Goal: Task Accomplishment & Management: Manage account settings

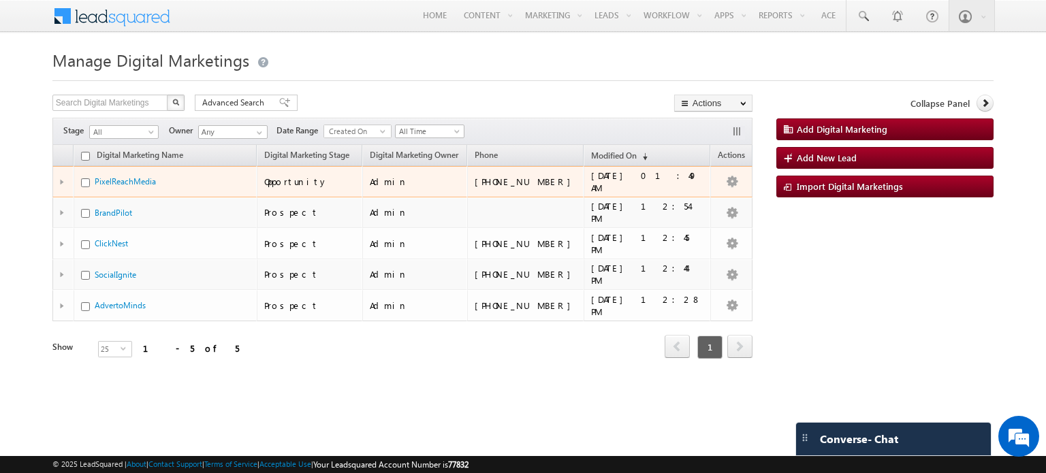
click at [65, 179] on div at bounding box center [65, 181] width 11 height 5
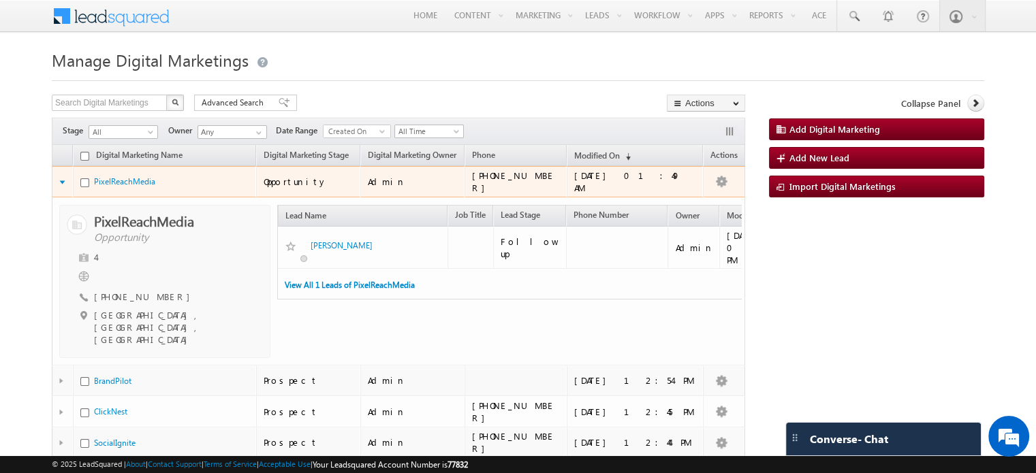
click at [57, 181] on td at bounding box center [62, 181] width 21 height 31
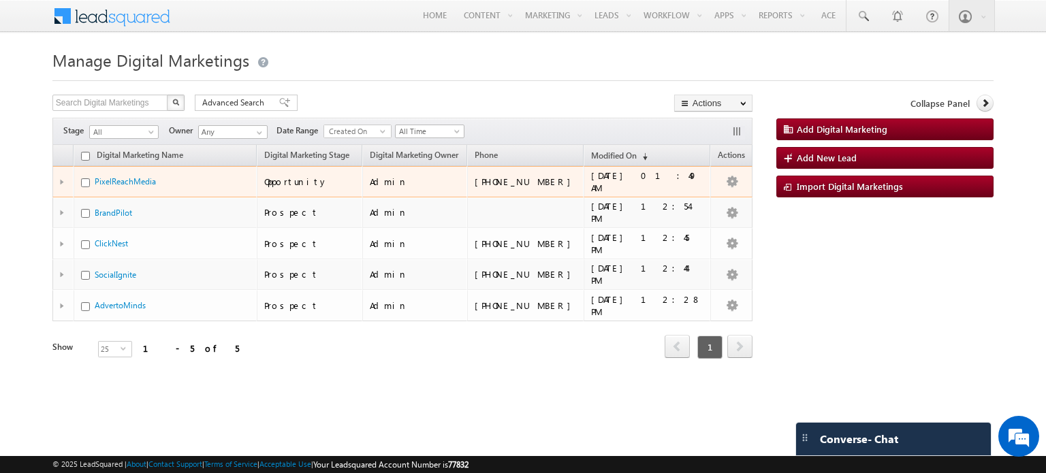
click at [60, 181] on div at bounding box center [65, 181] width 11 height 5
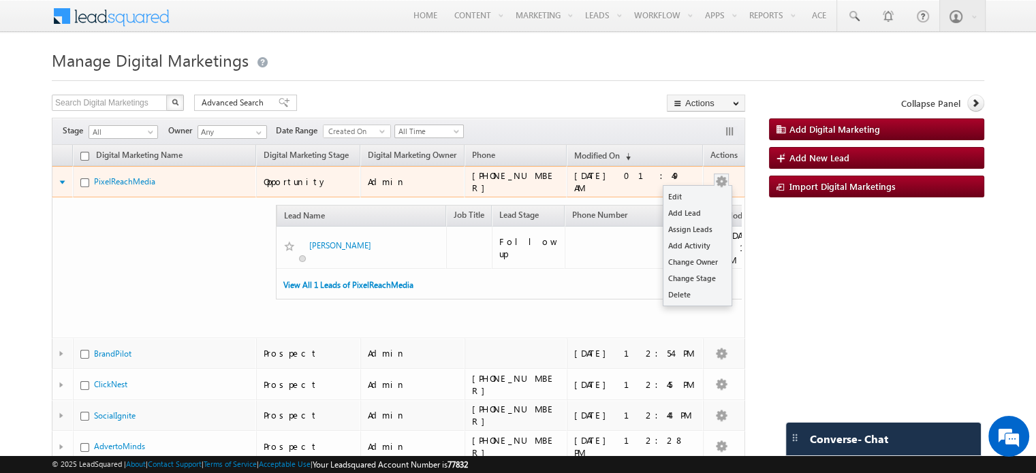
click at [722, 174] on span at bounding box center [721, 180] width 15 height 12
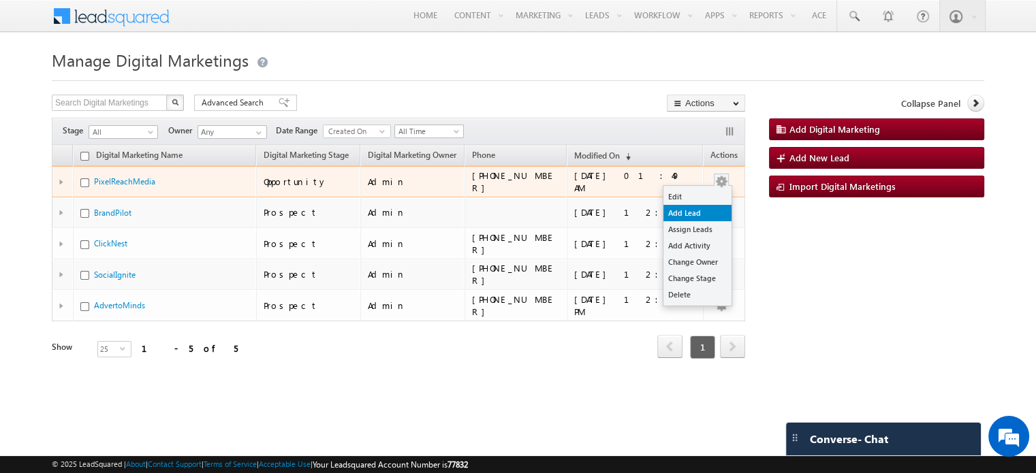
click at [691, 213] on link "Add Lead" at bounding box center [698, 213] width 68 height 16
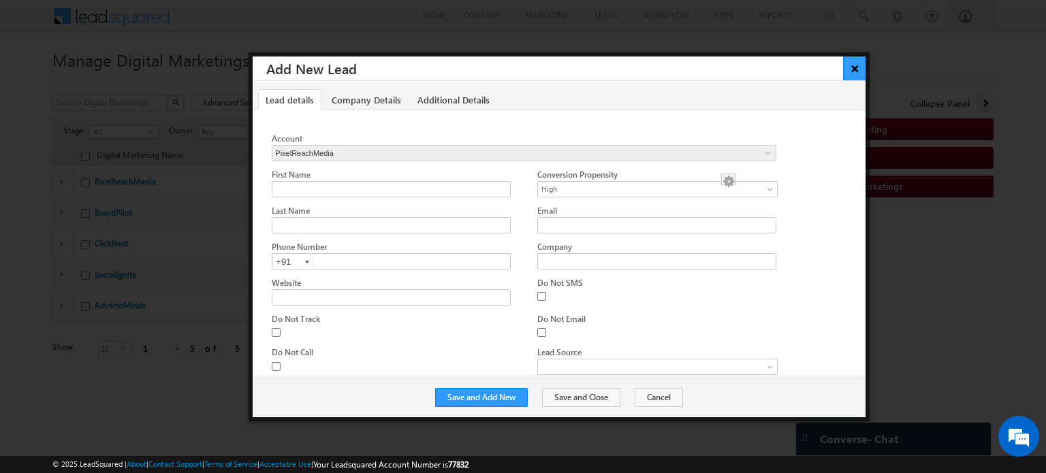
click at [861, 65] on button "×" at bounding box center [854, 69] width 22 height 24
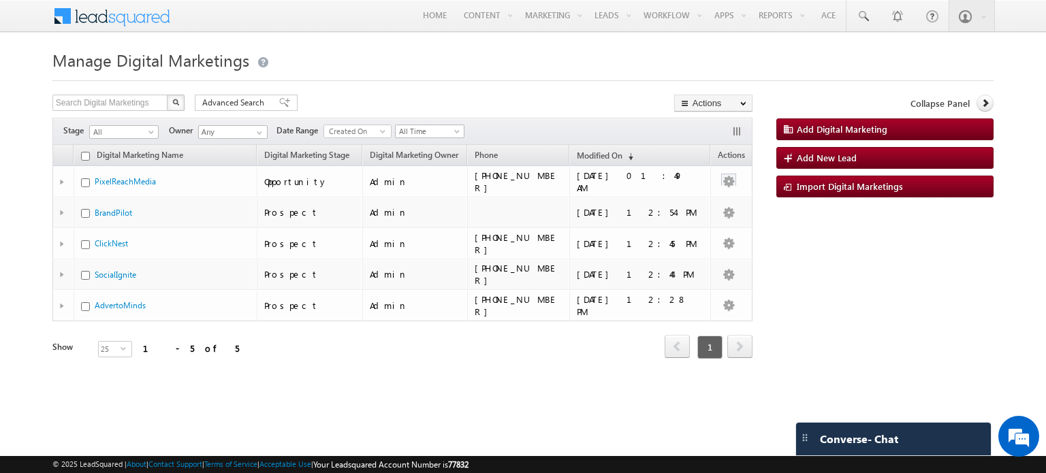
click at [837, 78] on div at bounding box center [522, 76] width 941 height 9
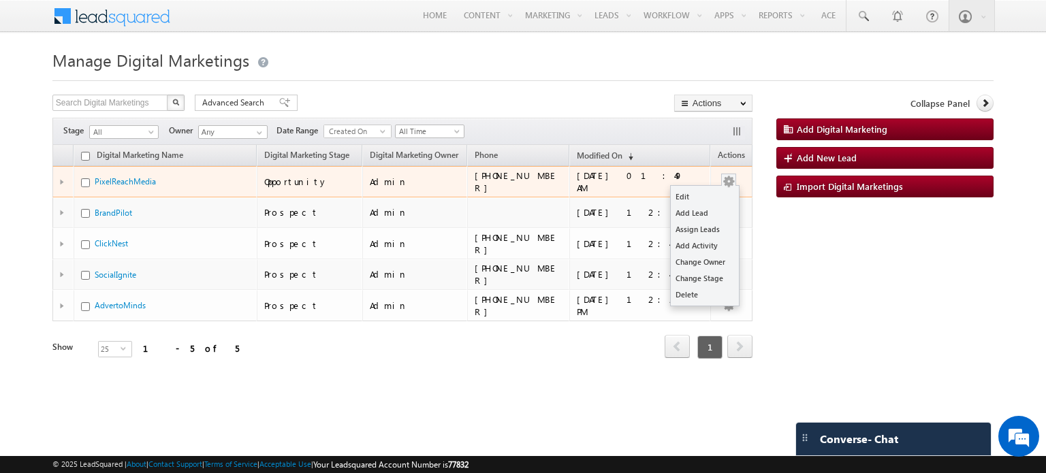
click at [725, 177] on button "button" at bounding box center [729, 182] width 14 height 14
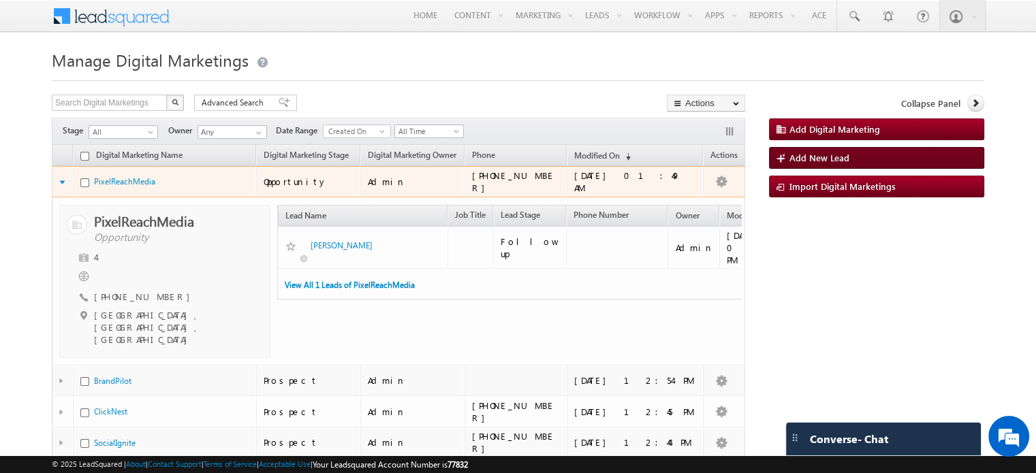
drag, startPoint x: 862, startPoint y: 146, endPoint x: 864, endPoint y: 155, distance: 8.6
click at [864, 155] on div "Add Digital Marketing Add New Lead Import Digital Marketings" at bounding box center [876, 158] width 215 height 79
click at [864, 155] on link "Add New Lead" at bounding box center [876, 158] width 215 height 22
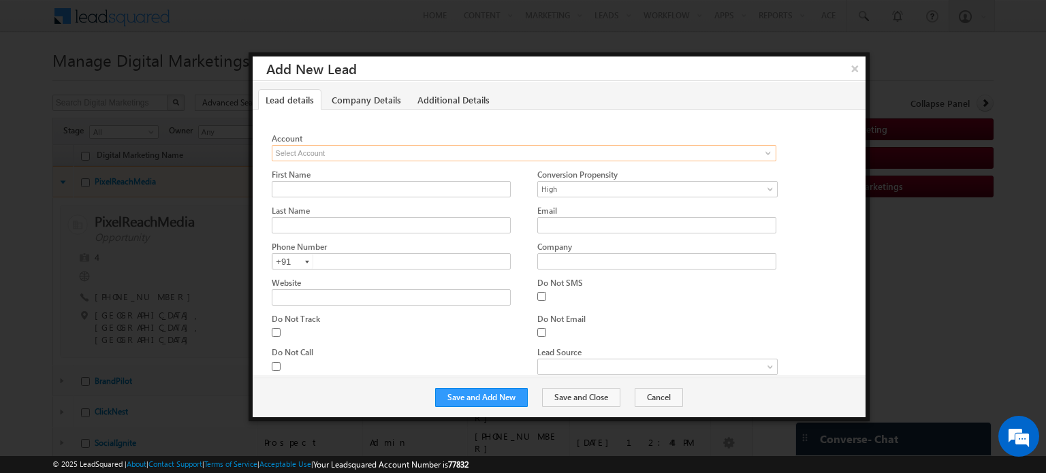
click at [661, 148] on input at bounding box center [524, 153] width 505 height 16
click at [770, 153] on span at bounding box center [768, 153] width 11 height 11
click at [663, 394] on button "Cancel" at bounding box center [659, 397] width 48 height 19
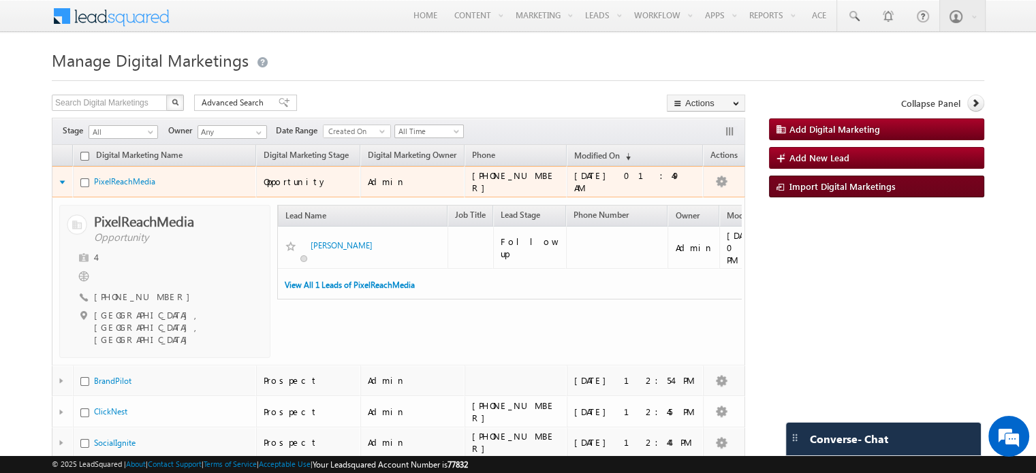
click at [850, 185] on span "Import Digital Marketings" at bounding box center [843, 187] width 106 height 12
click at [831, 185] on span "Import Digital Marketings" at bounding box center [843, 187] width 106 height 12
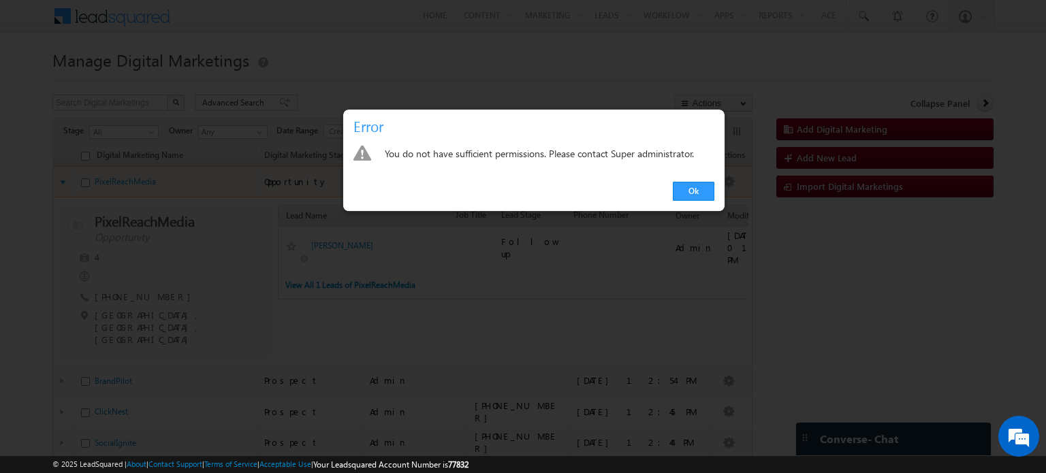
click at [459, 153] on div "You do not have sufficient permissions. Please contact Super administrator." at bounding box center [550, 154] width 330 height 19
drag, startPoint x: 459, startPoint y: 153, endPoint x: 647, endPoint y: 164, distance: 188.3
click at [647, 164] on div "You do not have sufficient permissions. Please contact Super administrator." at bounding box center [533, 155] width 381 height 34
click at [704, 195] on link "Ok" at bounding box center [694, 191] width 42 height 19
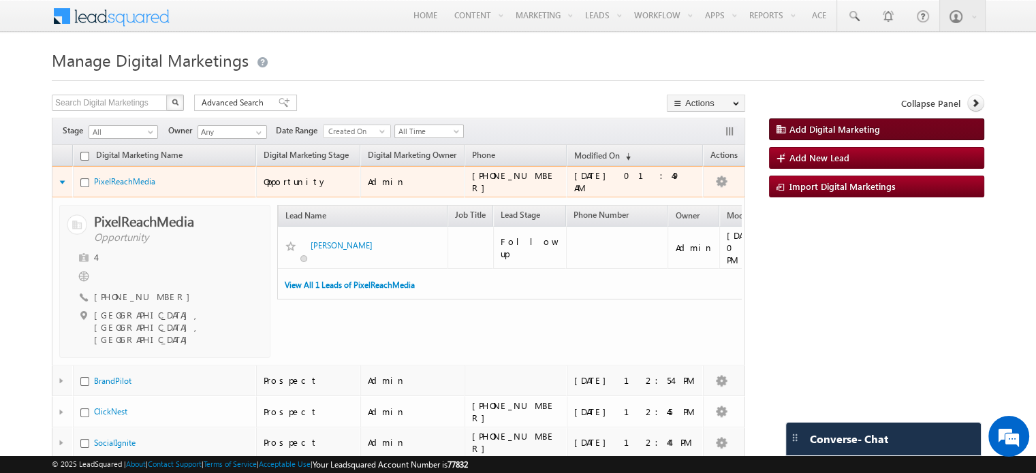
click at [860, 135] on span "Add Digital Marketing" at bounding box center [835, 129] width 91 height 12
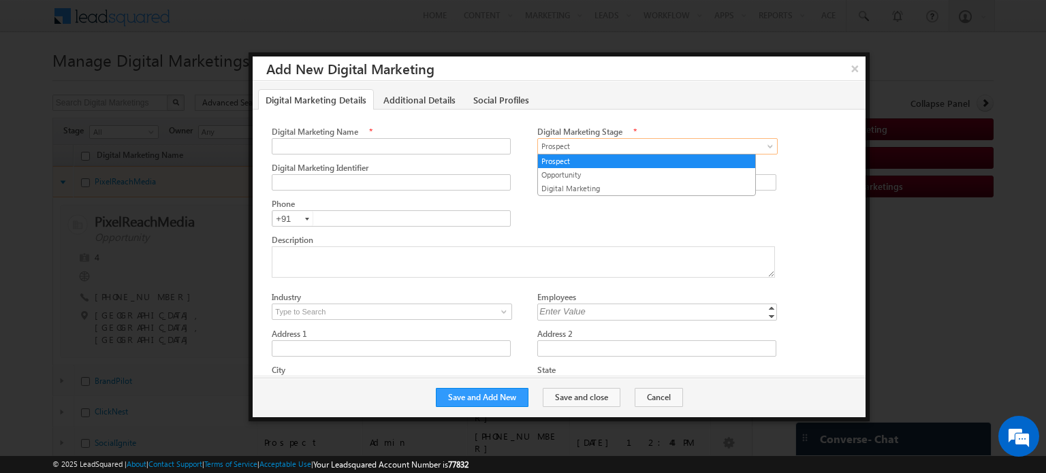
click at [621, 144] on span "Prospect" at bounding box center [654, 146] width 232 height 12
click at [558, 114] on div "Digital Marketing Name * Digital Marketing Stage * Prospect Opportunity Digital…" at bounding box center [559, 313] width 613 height 407
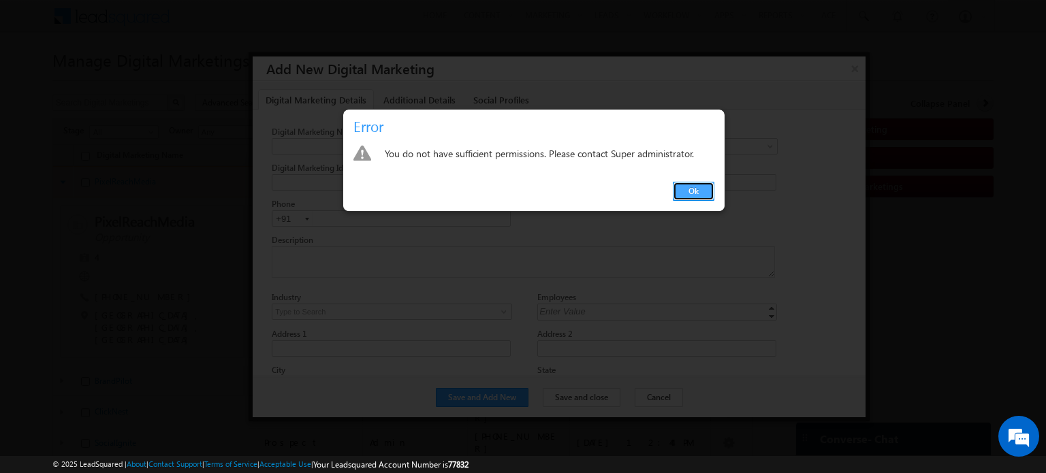
click at [696, 194] on link "Ok" at bounding box center [694, 191] width 42 height 19
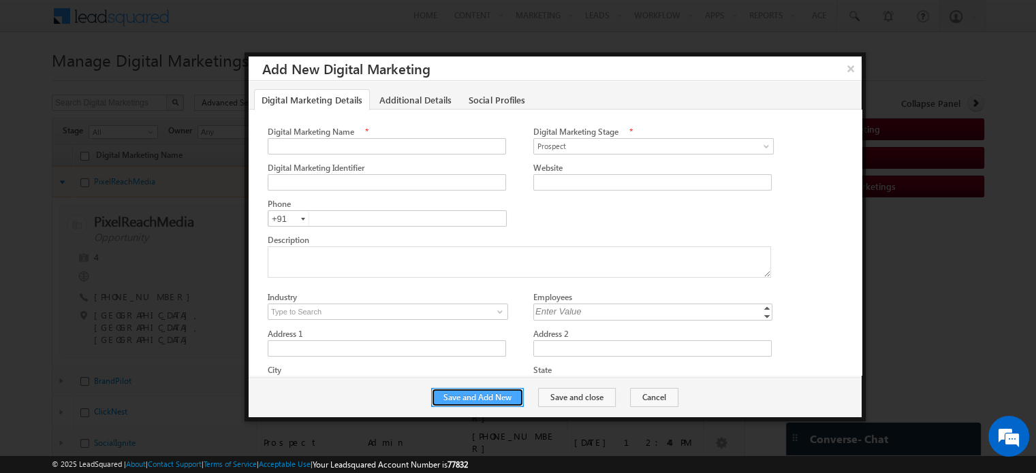
click at [495, 396] on button "Save and Add New" at bounding box center [477, 397] width 93 height 19
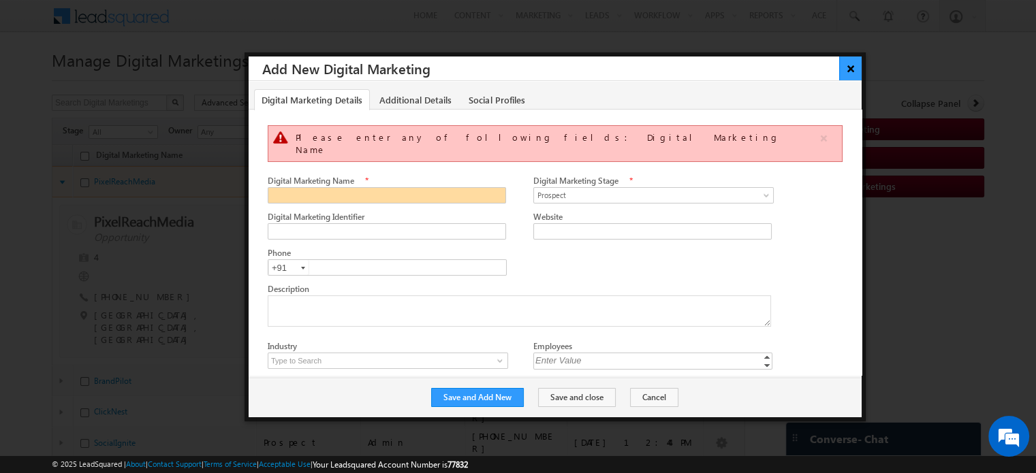
click at [839, 65] on button "×" at bounding box center [850, 69] width 22 height 24
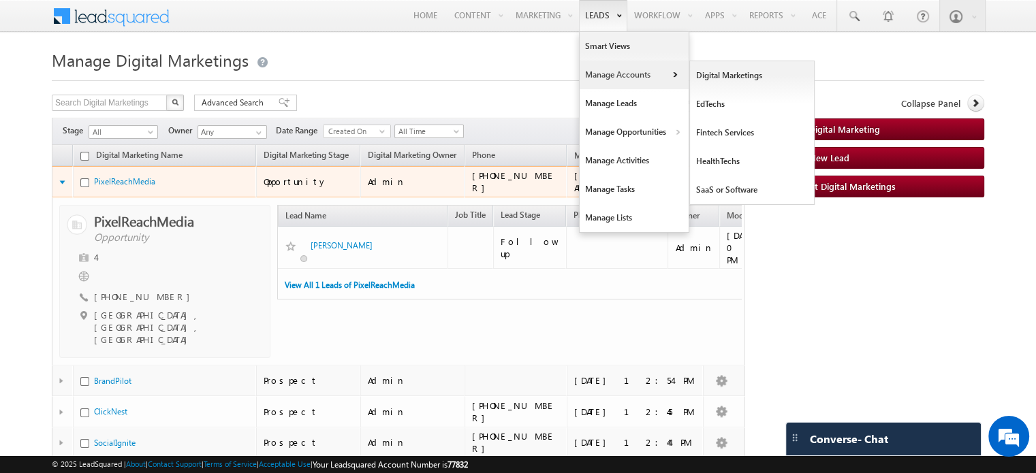
click at [625, 77] on link "Manage Accounts" at bounding box center [634, 75] width 109 height 29
click at [730, 104] on link "EdTechs" at bounding box center [752, 104] width 125 height 29
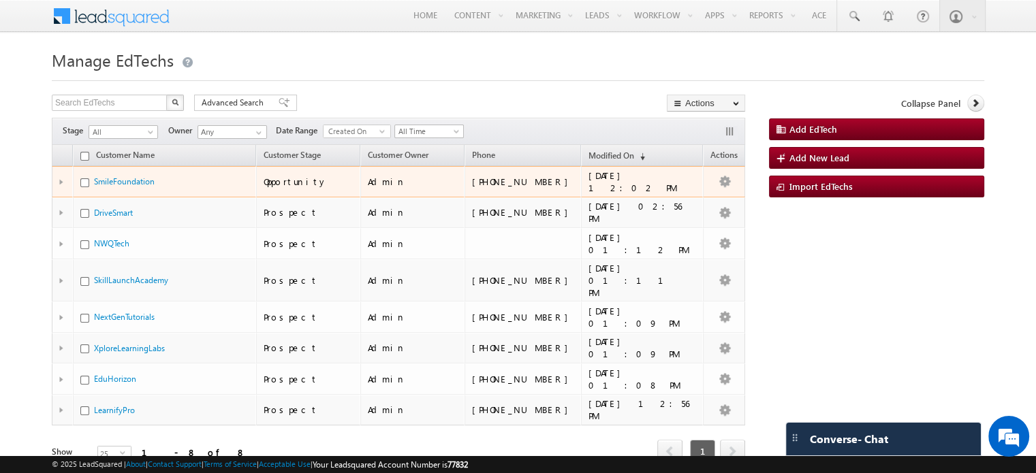
click at [57, 178] on td at bounding box center [62, 181] width 21 height 31
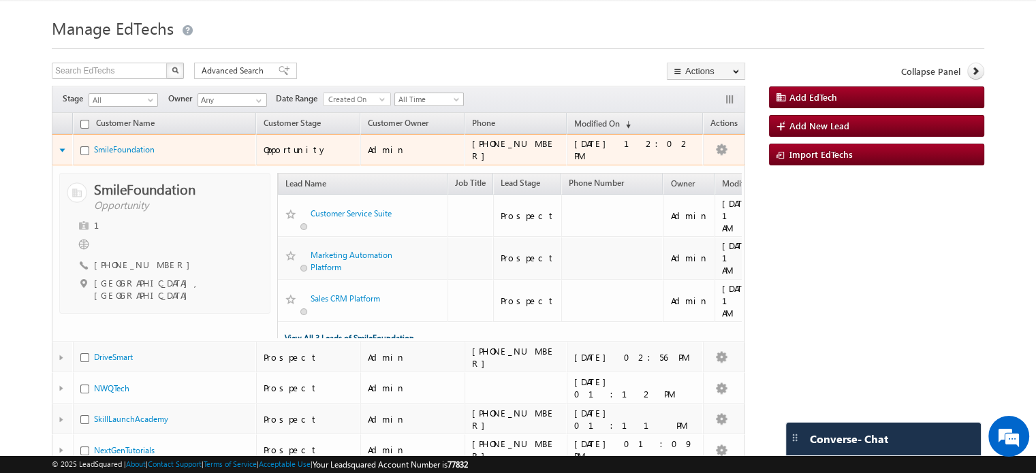
click at [372, 333] on link "View All 3 Leads of SmileFoundation" at bounding box center [349, 338] width 129 height 10
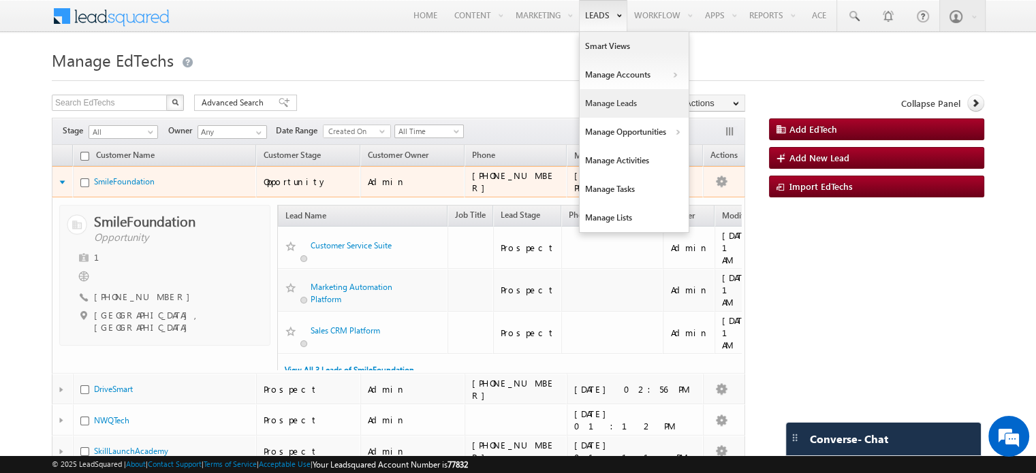
click at [634, 101] on link "Manage Leads" at bounding box center [634, 103] width 109 height 29
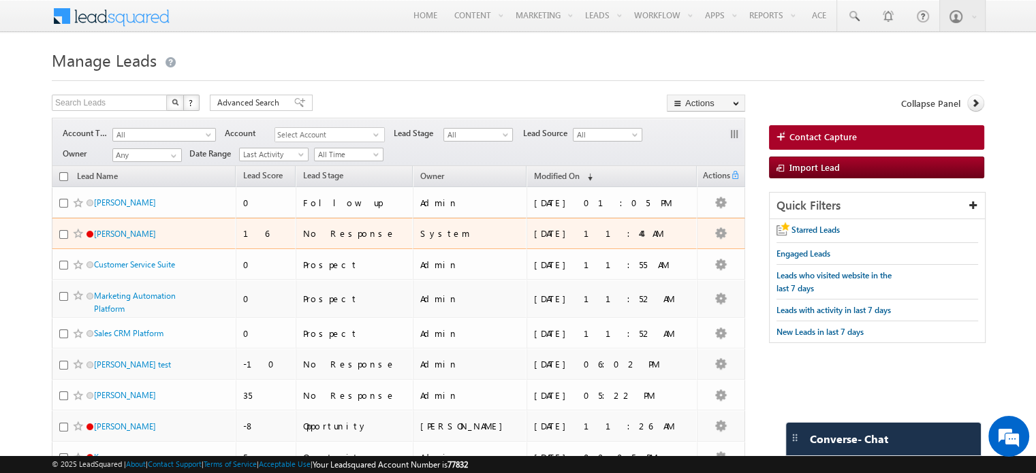
scroll to position [10, 0]
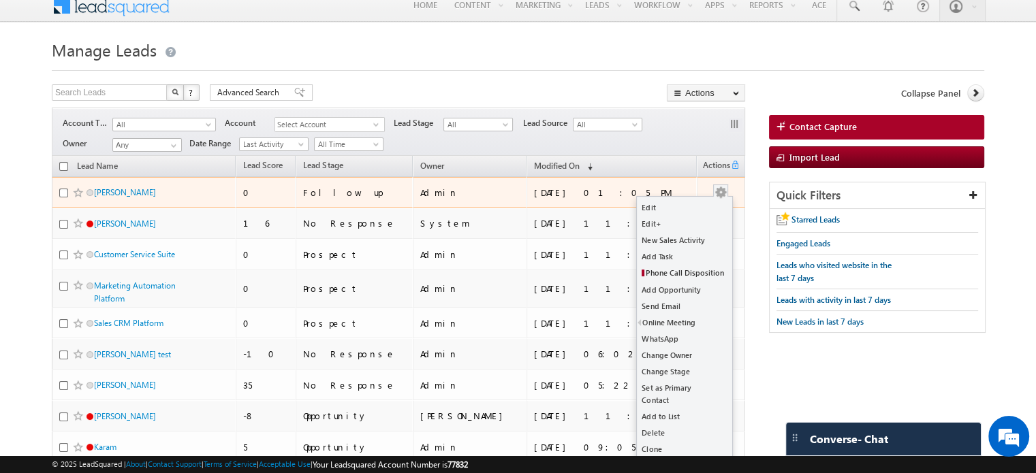
click at [717, 191] on button "button" at bounding box center [721, 193] width 14 height 14
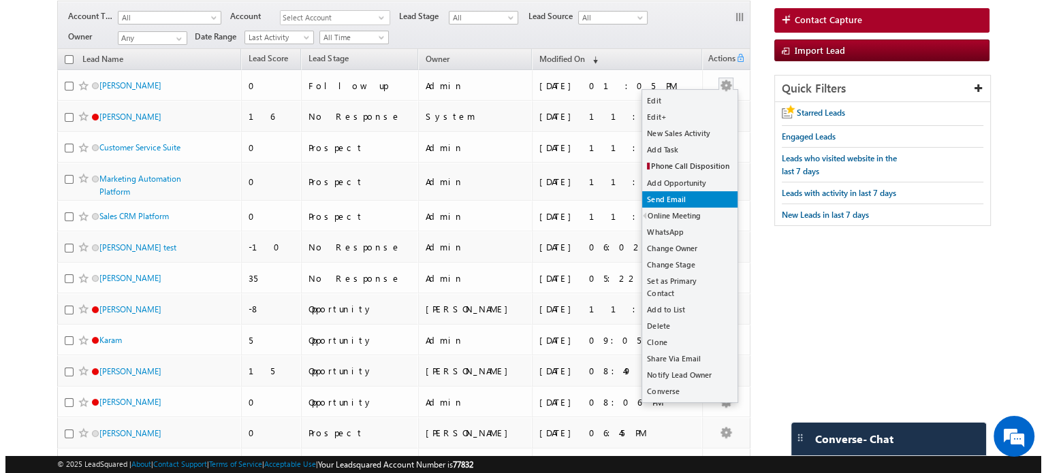
scroll to position [109, 0]
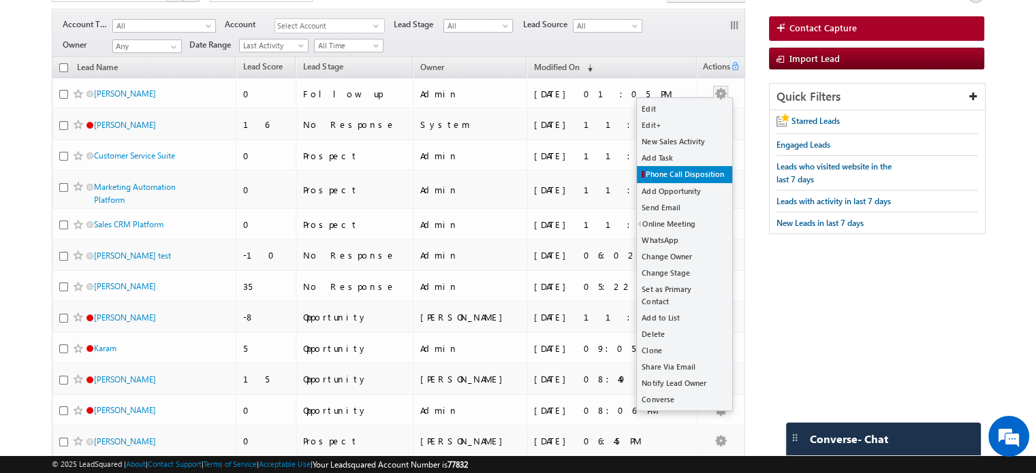
click at [675, 174] on span "Phone Call Disposition" at bounding box center [685, 174] width 78 height 9
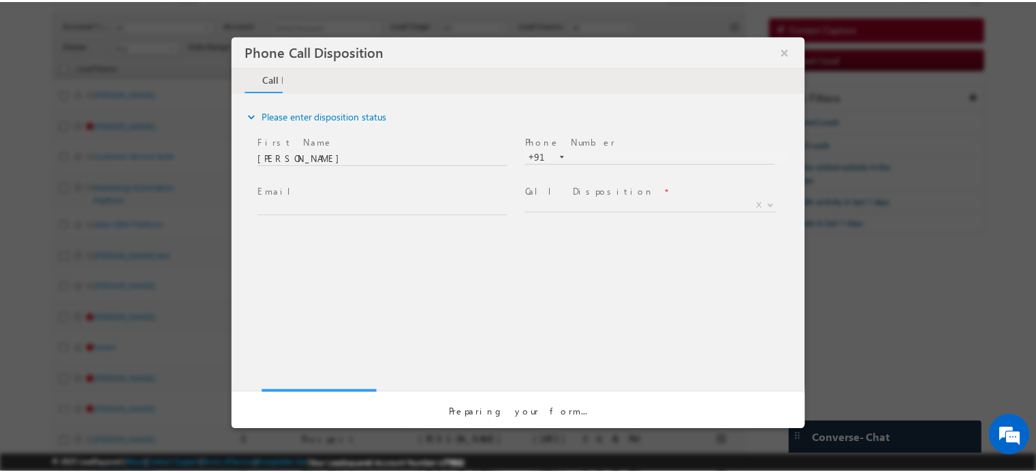
scroll to position [0, 0]
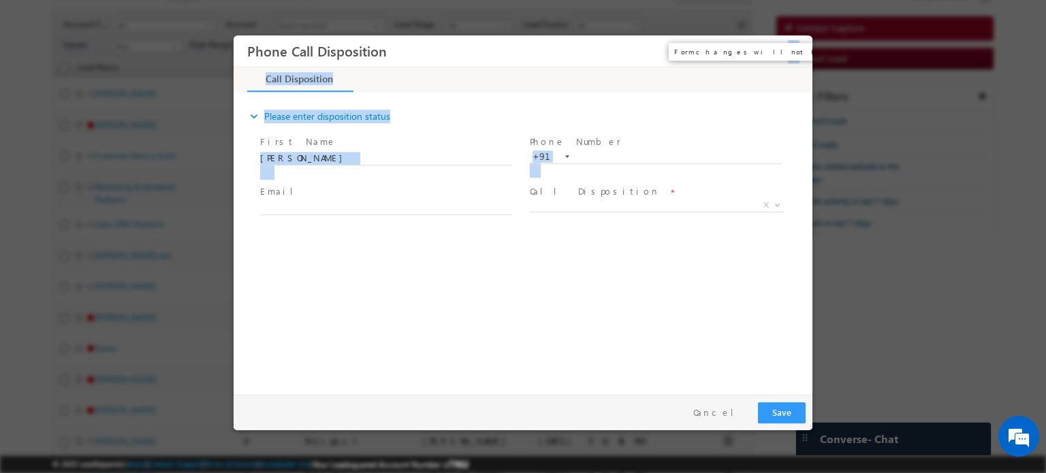
drag, startPoint x: 909, startPoint y: 208, endPoint x: 792, endPoint y: 53, distance: 194.6
click at [792, 53] on div "Phone Call Disposition × Call Disposition" at bounding box center [523, 212] width 579 height 354
click at [790, 52] on button "×" at bounding box center [792, 50] width 23 height 25
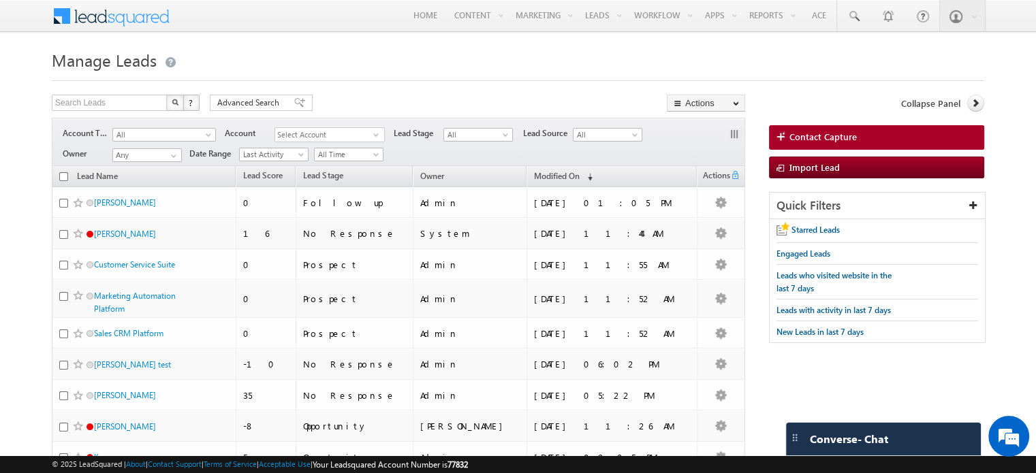
click at [462, 61] on h1 "Manage Leads" at bounding box center [518, 59] width 933 height 27
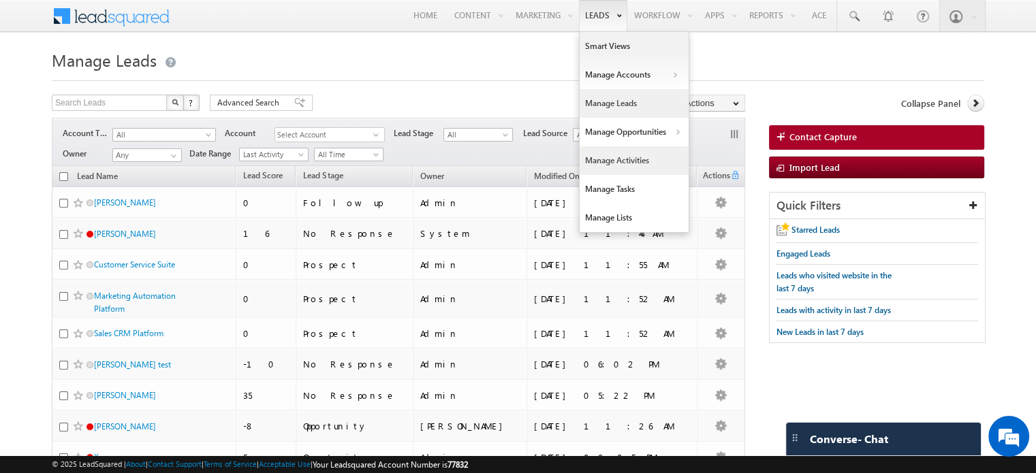
click at [631, 161] on link "Manage Activities" at bounding box center [634, 160] width 109 height 29
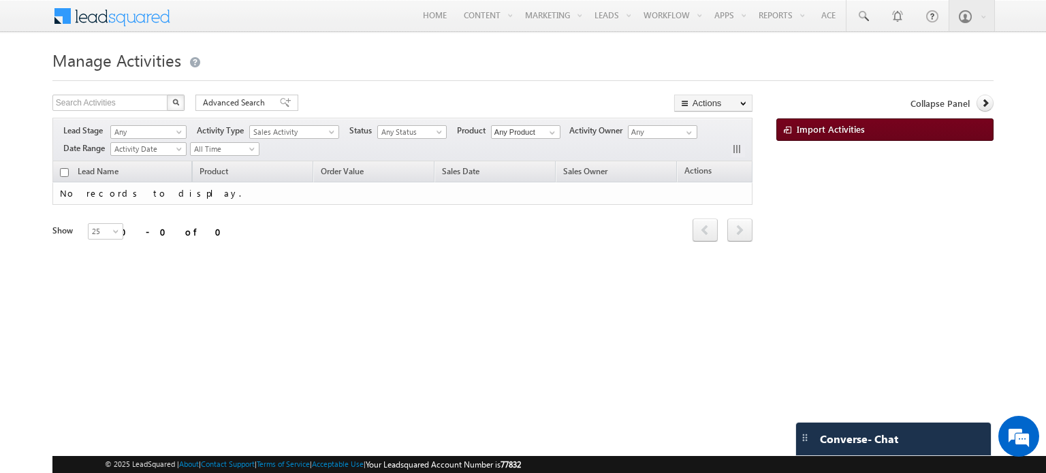
click at [840, 137] on link "Import Activities" at bounding box center [885, 130] width 217 height 22
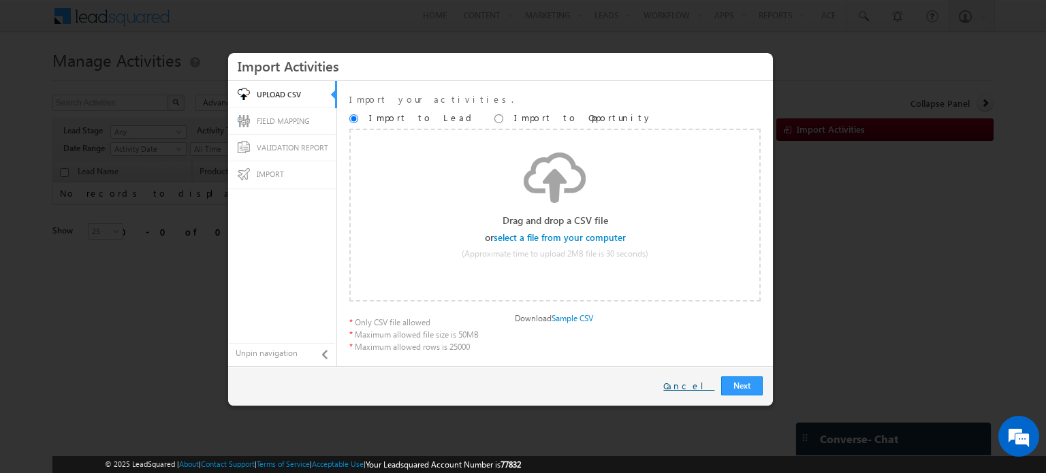
click at [690, 389] on link "Cancel" at bounding box center [689, 386] width 51 height 12
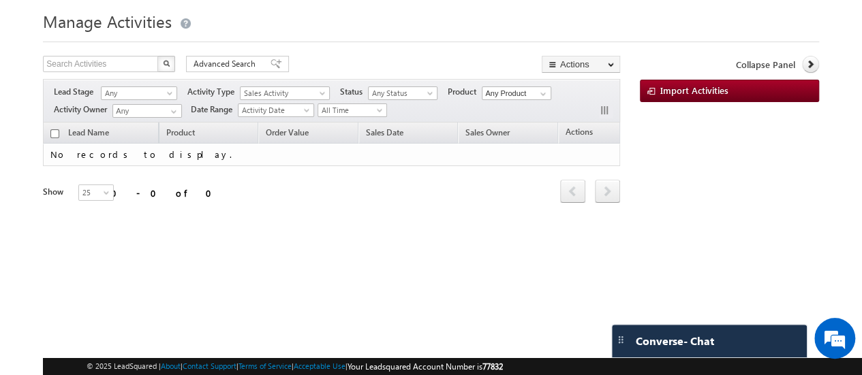
scroll to position [40, 0]
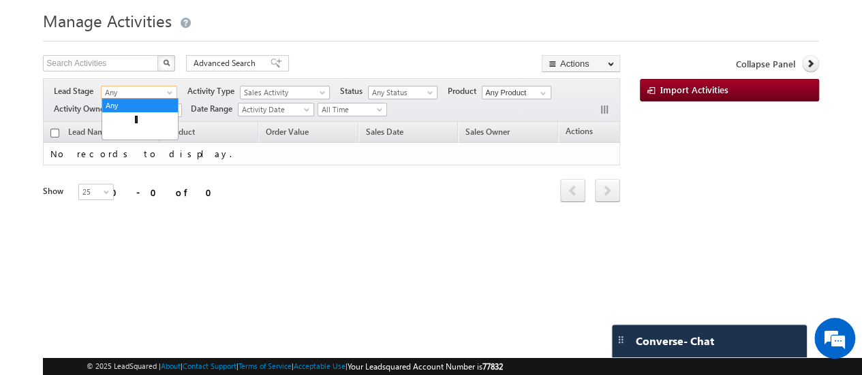
click at [149, 96] on span "Any" at bounding box center [137, 93] width 71 height 12
click at [127, 98] on ul "Any Prospect Follow up Opportunity Customer RNR No Response Not Interested Swit…" at bounding box center [140, 160] width 77 height 124
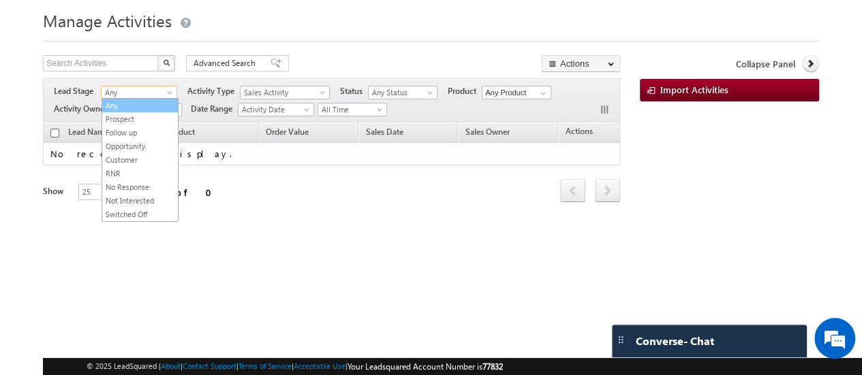
click at [127, 103] on link "Any" at bounding box center [140, 105] width 76 height 12
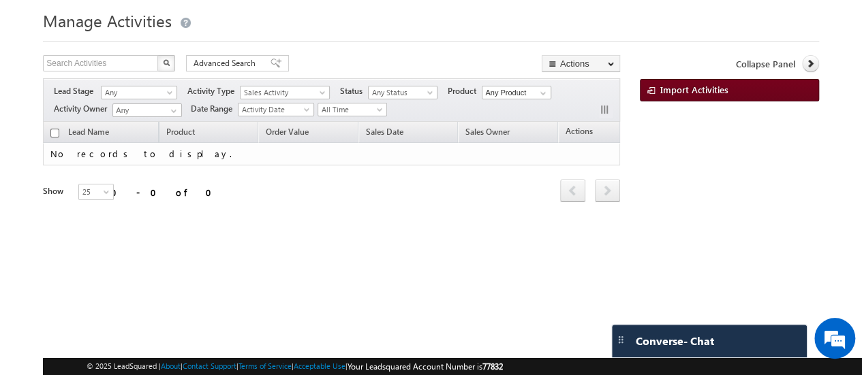
click at [704, 92] on span "Import Activities" at bounding box center [694, 90] width 68 height 12
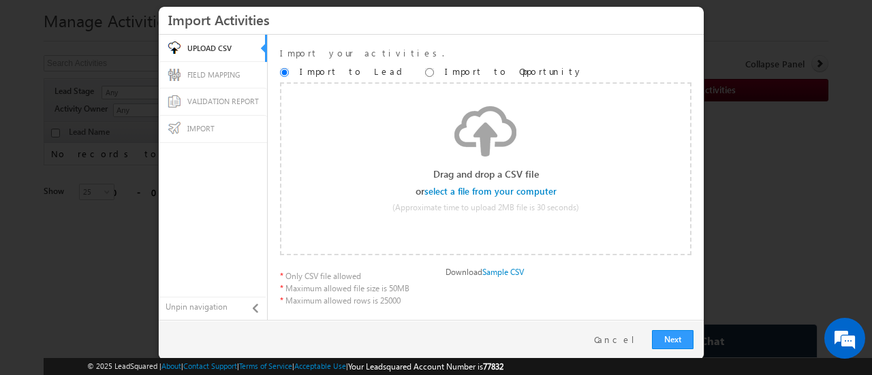
click at [80, 80] on div at bounding box center [436, 187] width 872 height 375
click at [238, 66] on link "FIELD MAPPING" at bounding box center [213, 74] width 108 height 27
click at [227, 77] on span "FIELD MAPPING" at bounding box center [213, 74] width 53 height 9
click at [219, 97] on span "VALIDATION REPORT" at bounding box center [223, 101] width 72 height 9
click at [195, 125] on span "IMPORT" at bounding box center [200, 128] width 27 height 9
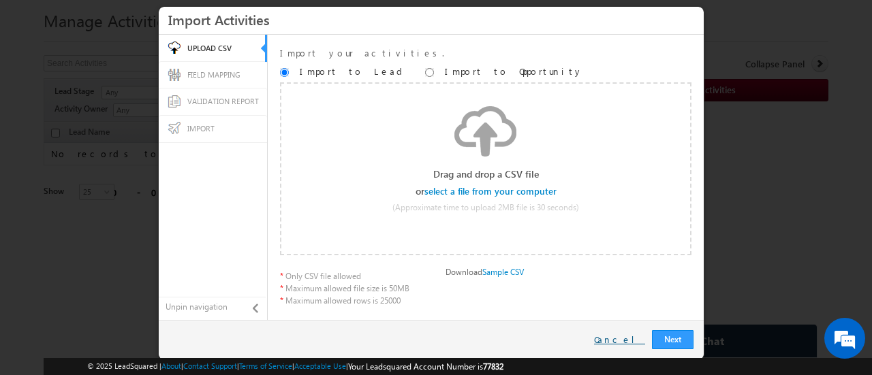
click at [627, 337] on link "Cancel" at bounding box center [619, 340] width 51 height 12
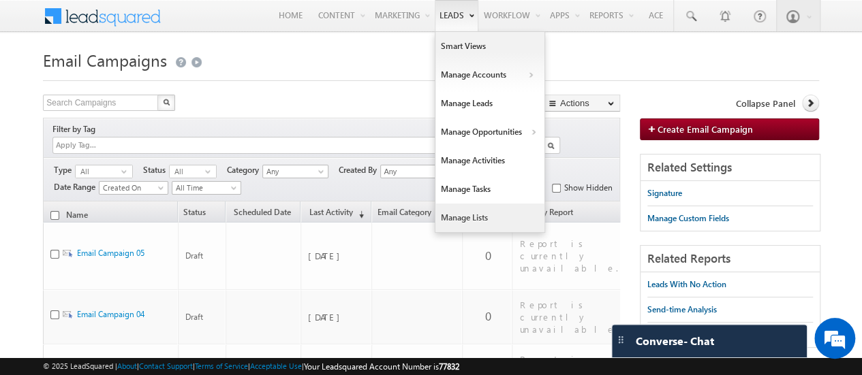
click at [470, 226] on link "Manage Lists" at bounding box center [489, 218] width 109 height 29
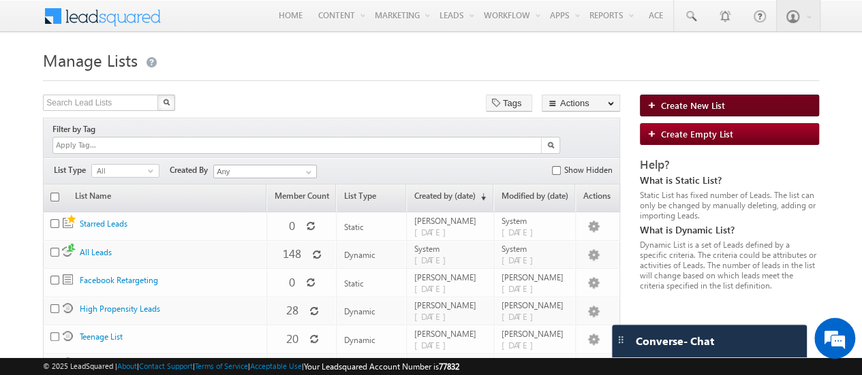
click at [729, 103] on link "Create New List" at bounding box center [729, 106] width 179 height 22
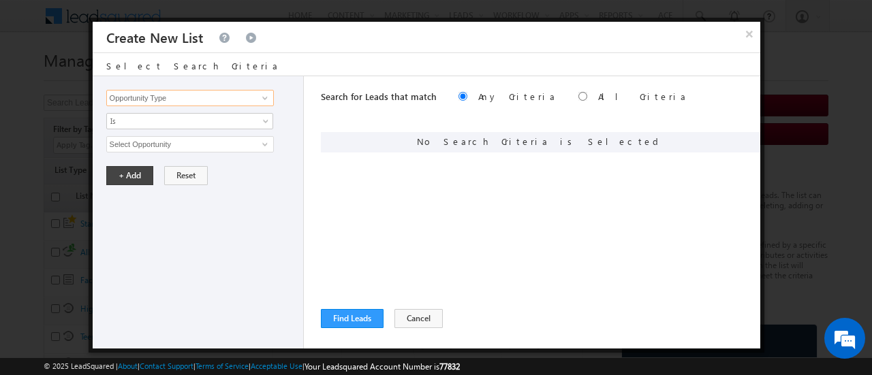
click at [179, 99] on input "Opportunity Type" at bounding box center [190, 98] width 168 height 16
click at [233, 138] on input "Select Opportunity" at bounding box center [190, 144] width 168 height 16
click at [578, 93] on input "radio" at bounding box center [582, 96] width 9 height 9
radio input "true"
click at [435, 94] on div "Search for Leads that match Any Criteria All Criteria Note that the current tri…" at bounding box center [540, 98] width 439 height 44
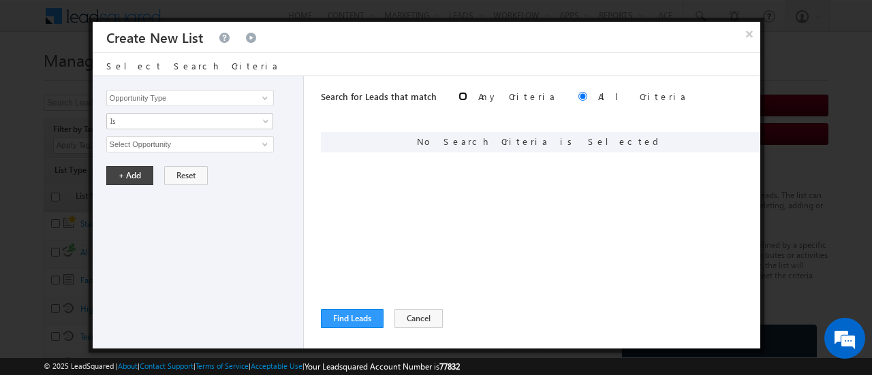
click at [458, 94] on input "radio" at bounding box center [462, 96] width 9 height 9
radio input "true"
click at [165, 142] on input "Select Opportunity" at bounding box center [190, 144] width 168 height 16
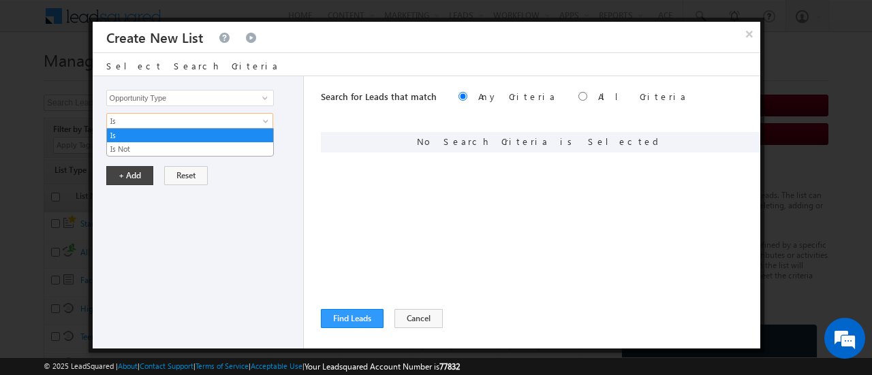
click at [189, 125] on span "Is" at bounding box center [181, 121] width 148 height 12
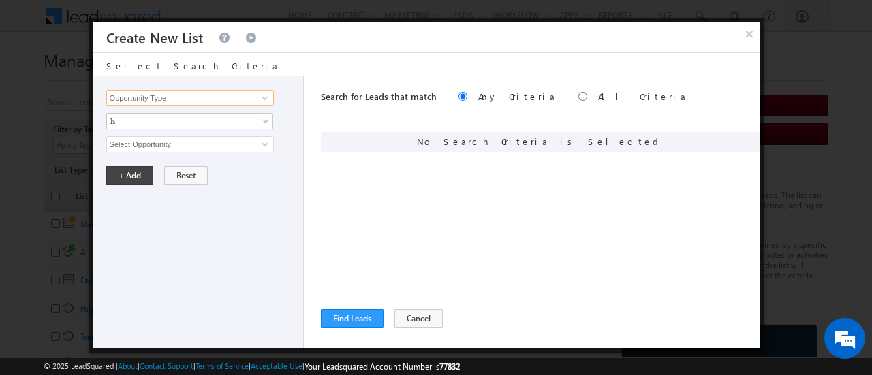
click at [246, 92] on input "Opportunity Type" at bounding box center [190, 98] width 168 height 16
click at [267, 94] on span at bounding box center [265, 98] width 11 height 11
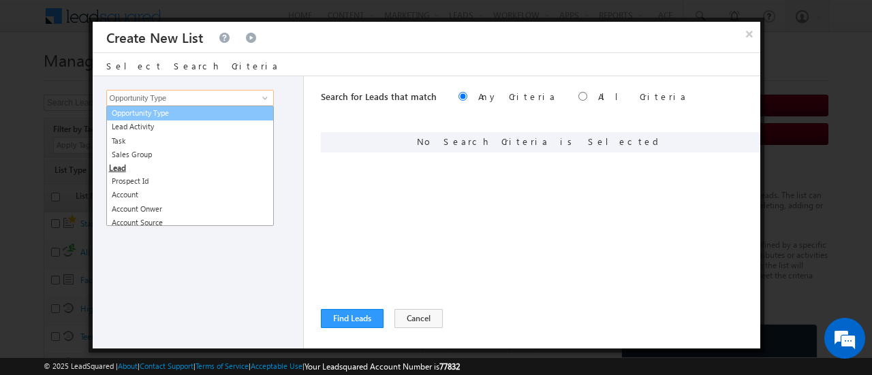
click at [157, 111] on link "Opportunity Type" at bounding box center [190, 114] width 168 height 16
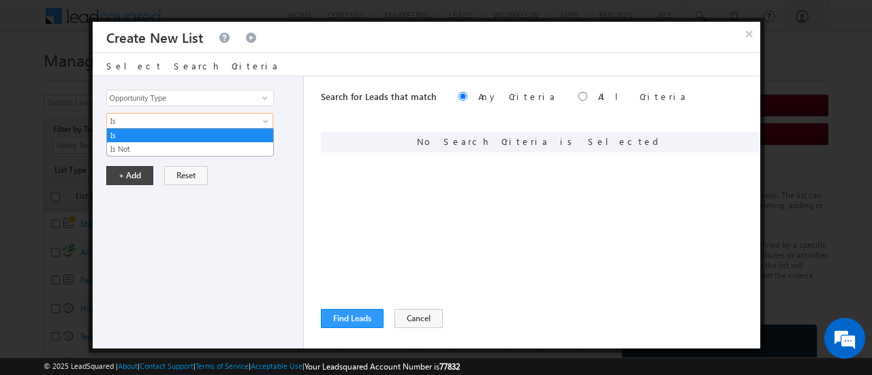
click at [264, 119] on span at bounding box center [267, 124] width 11 height 11
click at [248, 136] on link "Is" at bounding box center [190, 135] width 166 height 12
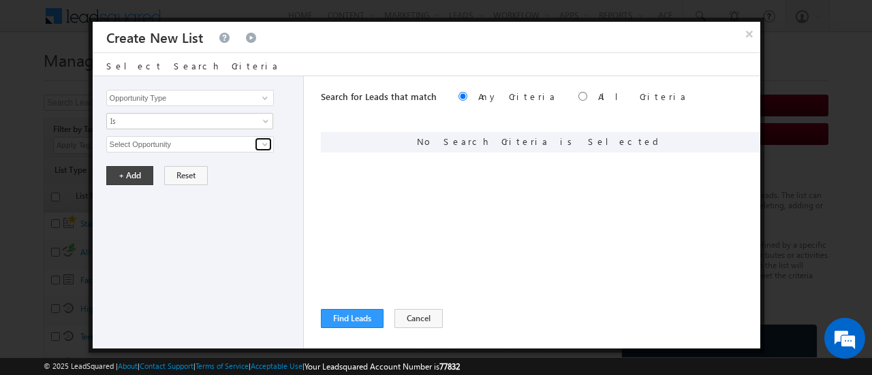
click at [264, 142] on span at bounding box center [265, 144] width 11 height 11
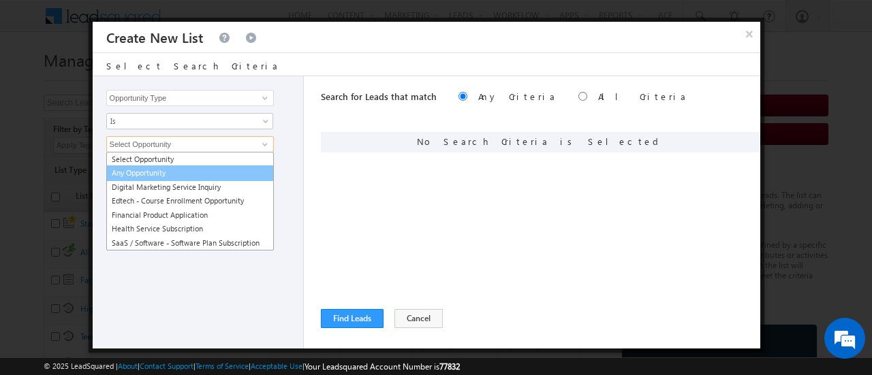
click at [169, 177] on link "Any Opportunity" at bounding box center [190, 174] width 168 height 16
type input "Any Opportunity"
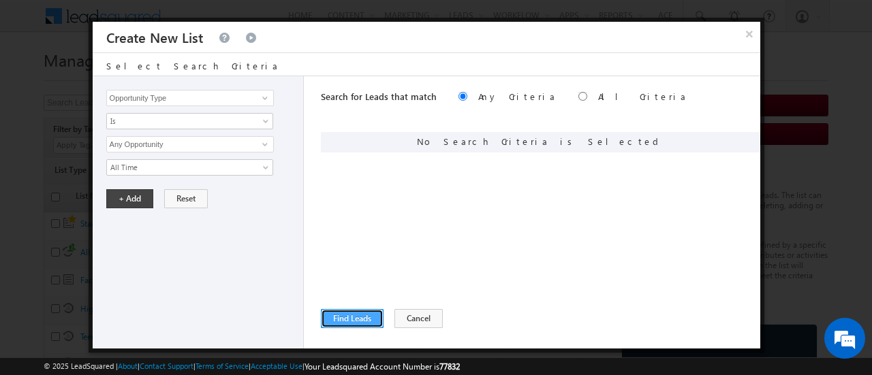
click at [373, 322] on button "Find Leads" at bounding box center [352, 318] width 63 height 19
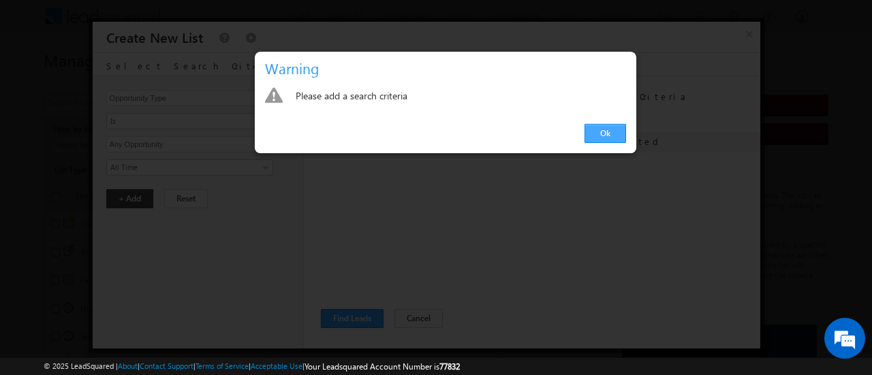
click at [586, 131] on link "Ok" at bounding box center [605, 133] width 42 height 19
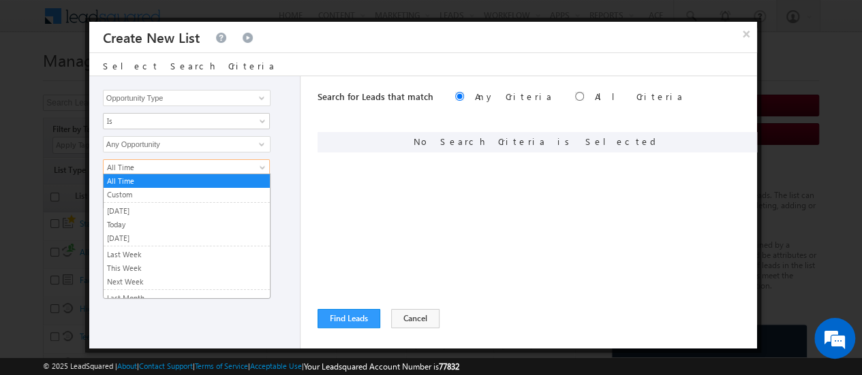
click at [259, 166] on span at bounding box center [263, 170] width 11 height 11
click at [146, 181] on link "All Time" at bounding box center [187, 181] width 166 height 12
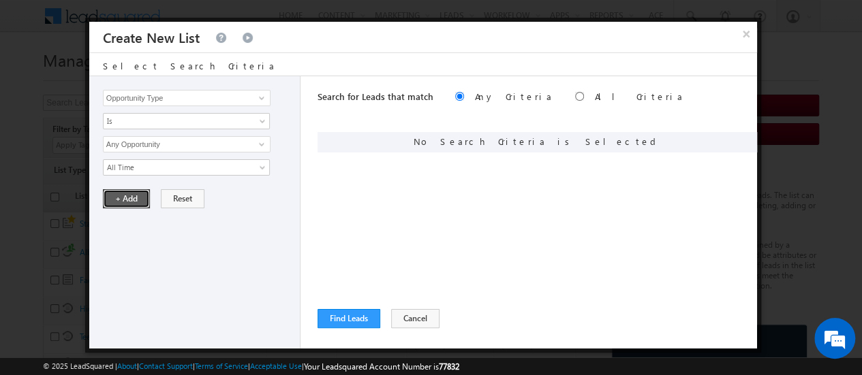
click at [127, 193] on button "+ Add" at bounding box center [126, 198] width 47 height 19
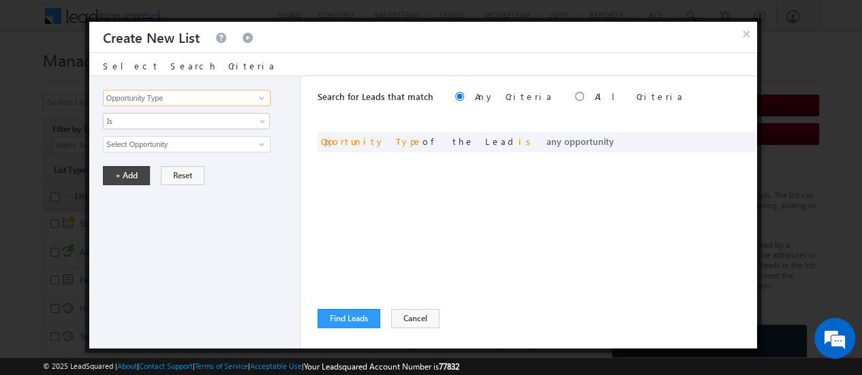
click at [238, 102] on input "Opportunity Type" at bounding box center [187, 98] width 168 height 16
click at [263, 98] on span at bounding box center [261, 98] width 11 height 11
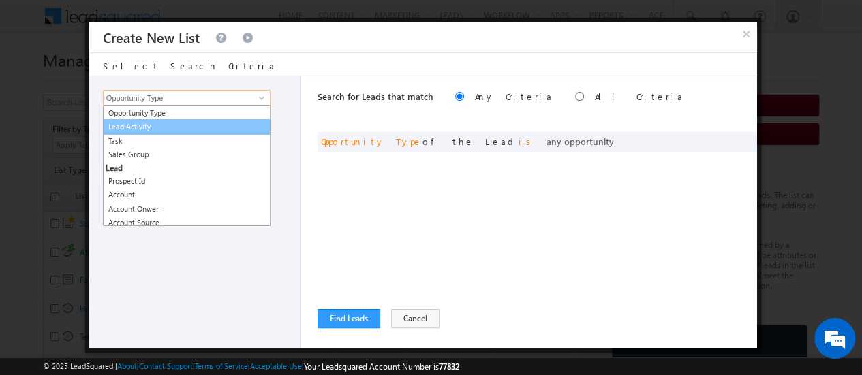
click at [150, 128] on link "Lead Activity" at bounding box center [187, 127] width 168 height 16
type input "Lead Activity"
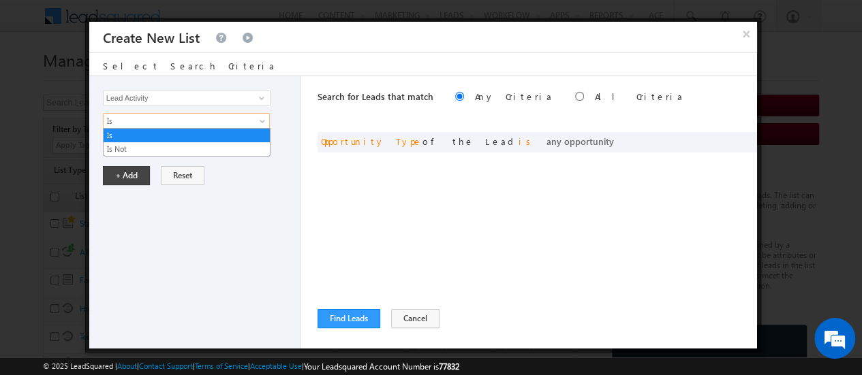
click at [263, 119] on span at bounding box center [263, 124] width 11 height 11
drag, startPoint x: 263, startPoint y: 119, endPoint x: 262, endPoint y: 140, distance: 21.2
click at [262, 140] on div "Opportunity Type Lead Activity Task Sales Group Prospect Id Account Account Onw…" at bounding box center [194, 212] width 211 height 272
click at [262, 140] on span at bounding box center [261, 144] width 11 height 11
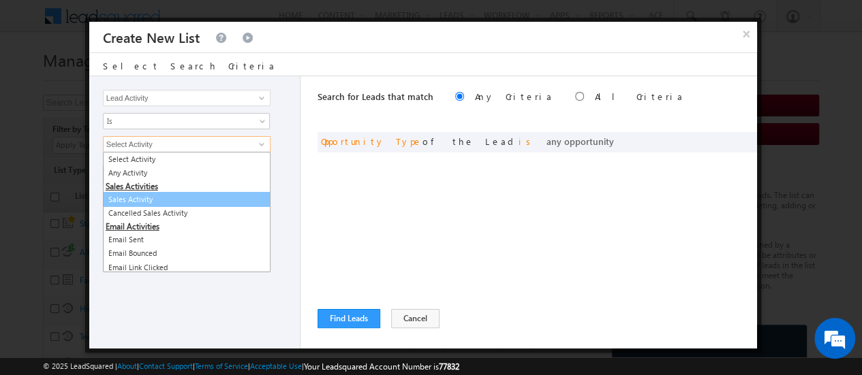
click at [171, 197] on link "Sales Activity" at bounding box center [187, 200] width 168 height 16
type input "Sales Activity"
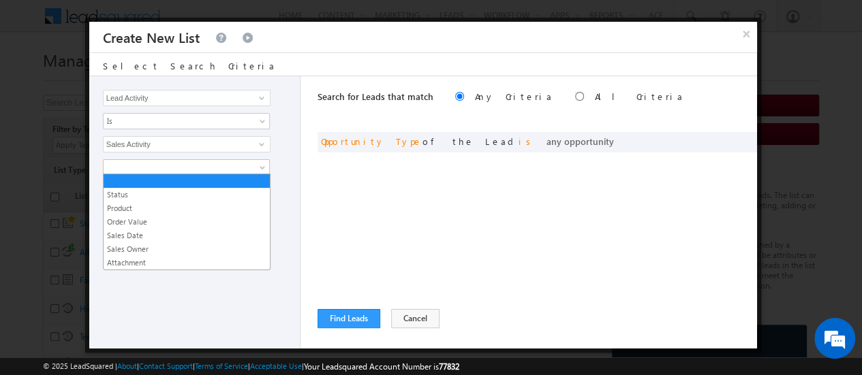
click at [262, 165] on span at bounding box center [263, 170] width 11 height 11
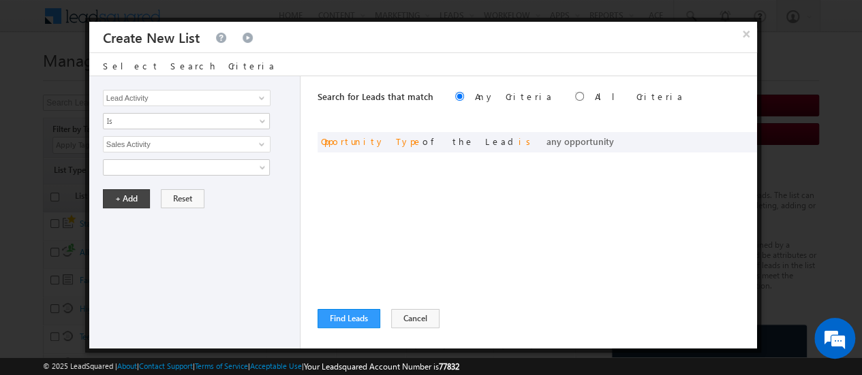
click at [314, 174] on div "Opportunity Type Lead Activity Task Sales Group Prospect Id Account Account Onw…" at bounding box center [423, 212] width 668 height 272
click at [337, 311] on button "Find Leads" at bounding box center [348, 318] width 63 height 19
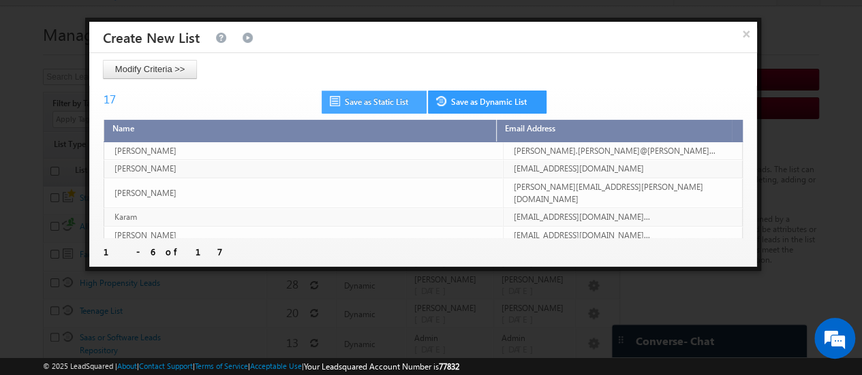
click at [384, 96] on link "Save as Static List" at bounding box center [374, 102] width 105 height 23
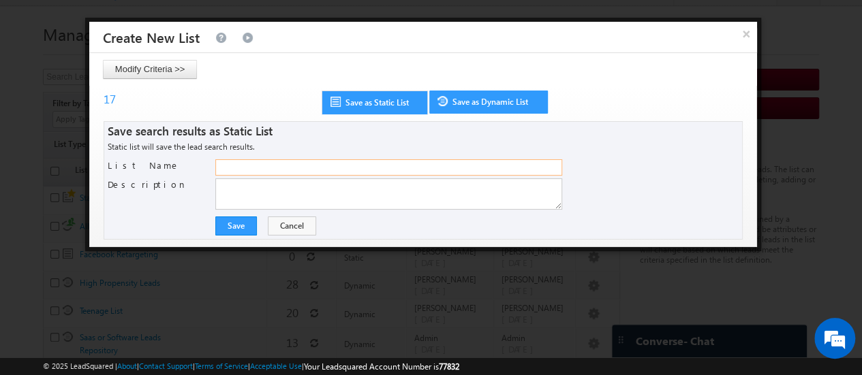
click at [237, 164] on input "List Name" at bounding box center [388, 167] width 347 height 16
type input "trail list"
click at [231, 225] on button "Save" at bounding box center [236, 226] width 42 height 19
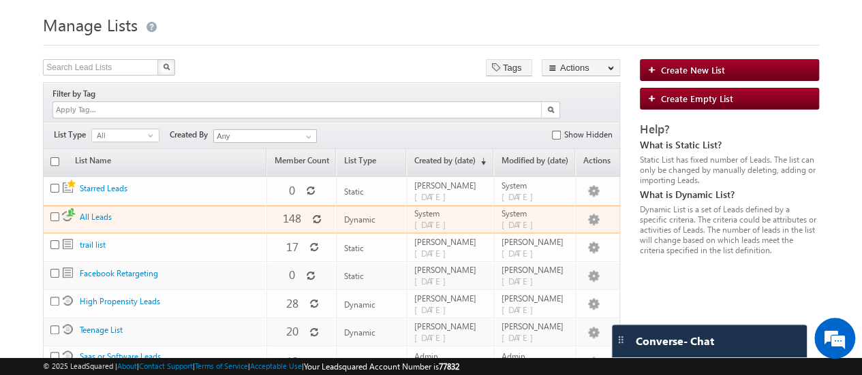
scroll to position [37, 0]
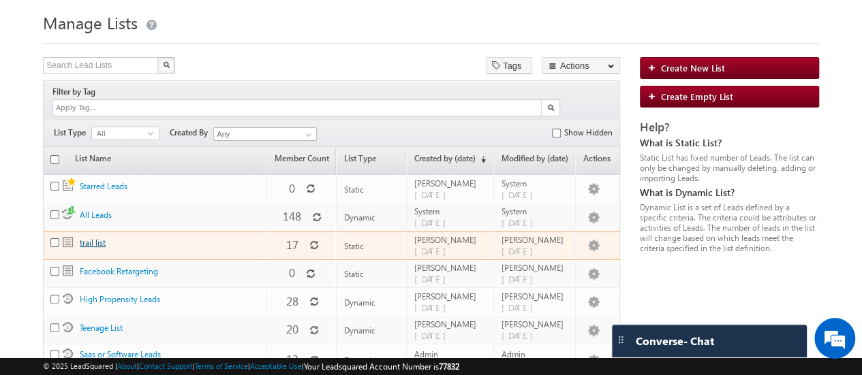
click at [89, 238] on link "trail list" at bounding box center [93, 243] width 26 height 10
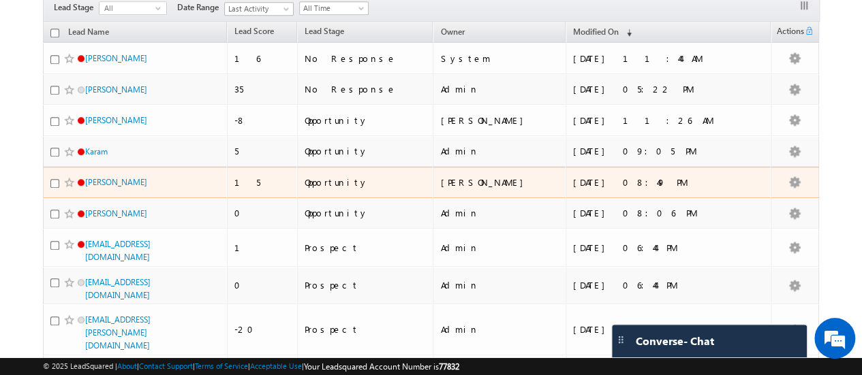
scroll to position [328, 0]
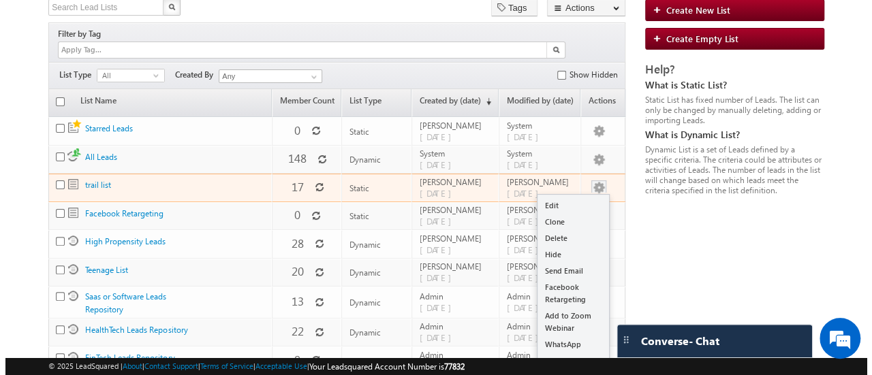
scroll to position [97, 0]
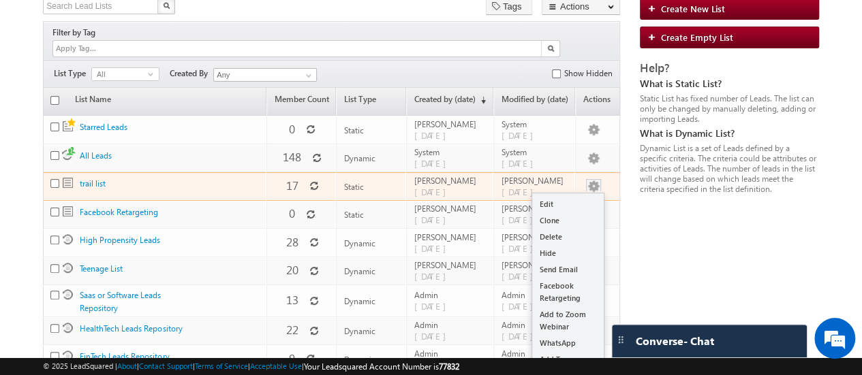
click at [556, 193] on ul "Edit Clone Delete Hide Send Email Facebook Retargeting Add to Zoom Webinar What…" at bounding box center [567, 282] width 73 height 178
click at [555, 196] on link "Edit" at bounding box center [568, 204] width 72 height 16
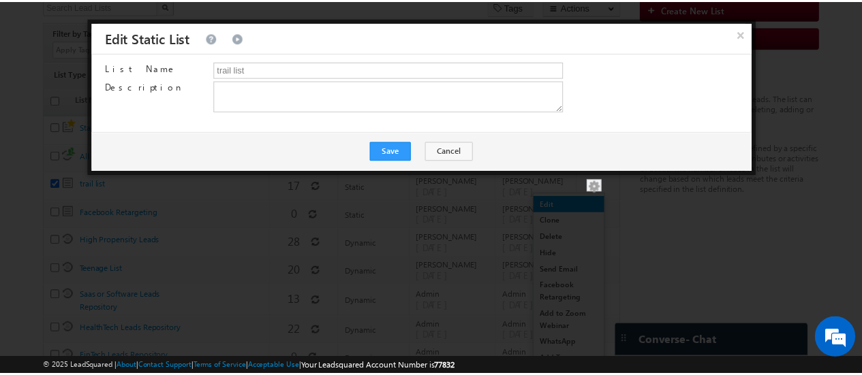
scroll to position [0, 0]
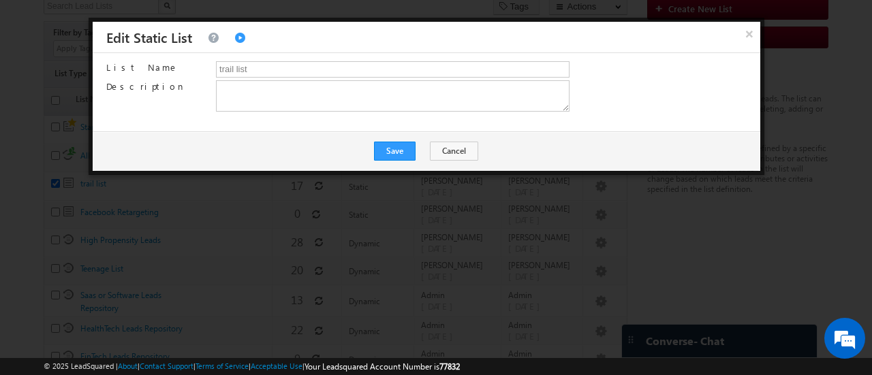
click at [234, 39] on link at bounding box center [240, 38] width 12 height 11
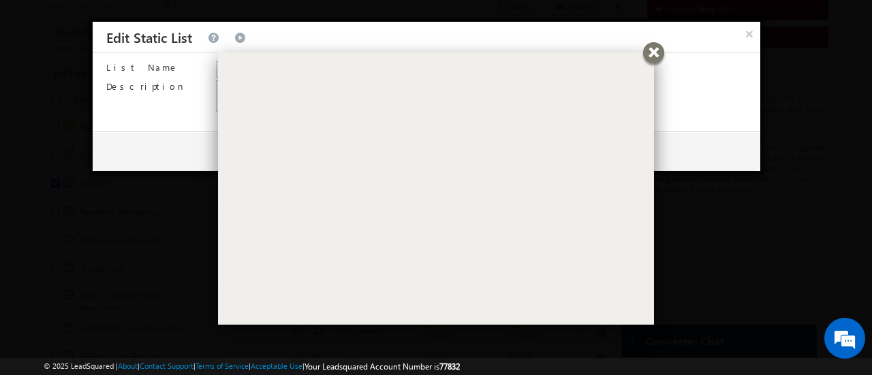
click at [661, 44] on div "× Edit Static List" at bounding box center [427, 37] width 668 height 31
click at [649, 56] on div at bounding box center [653, 52] width 21 height 21
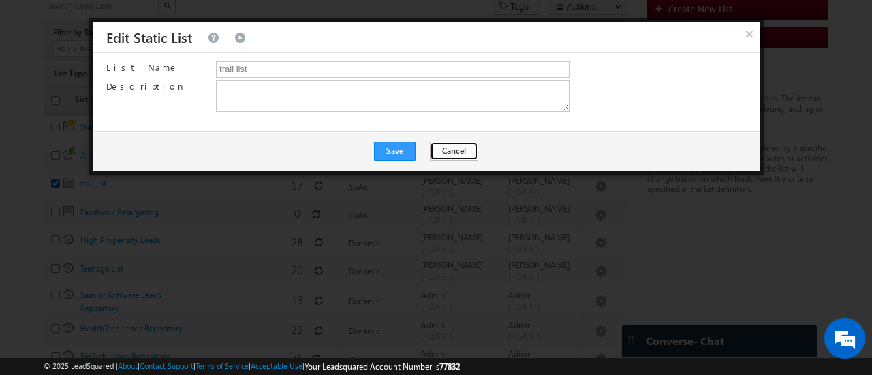
click at [452, 151] on button "Cancel" at bounding box center [454, 151] width 48 height 19
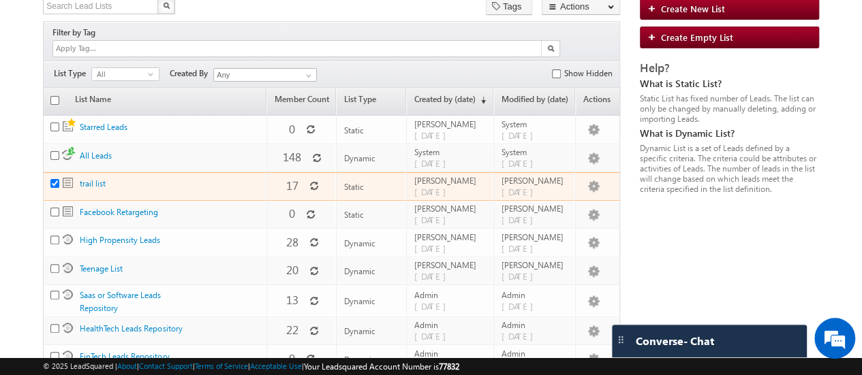
click at [53, 179] on input "checkbox" at bounding box center [54, 183] width 9 height 9
checkbox input "false"
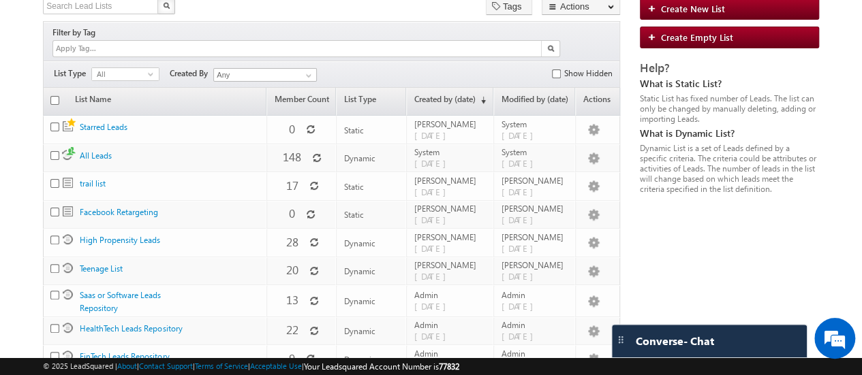
click at [16, 176] on body "Menu Bhavya Bhavy a@bea con.l i" at bounding box center [431, 203] width 862 height 601
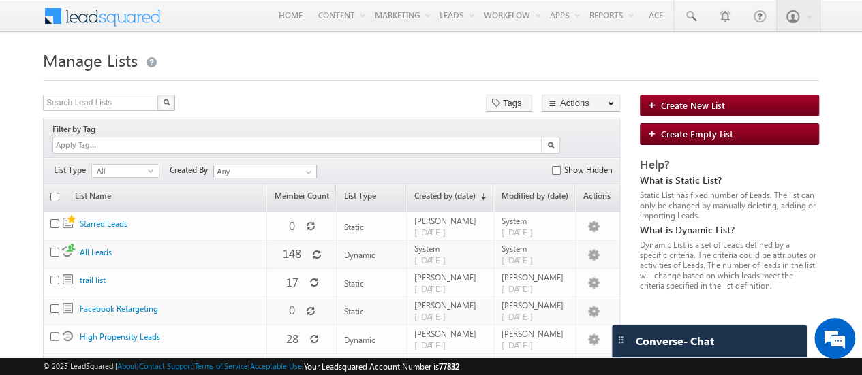
drag, startPoint x: 668, startPoint y: 190, endPoint x: 738, endPoint y: 216, distance: 74.8
click at [738, 216] on div "Static List has fixed number of Leads. The list can only be changed by manually…" at bounding box center [729, 205] width 179 height 31
drag, startPoint x: 738, startPoint y: 216, endPoint x: 649, endPoint y: 186, distance: 94.8
click at [649, 186] on div "Help? What is Static List? Static List has fixed number of Leads. The list can …" at bounding box center [729, 225] width 179 height 132
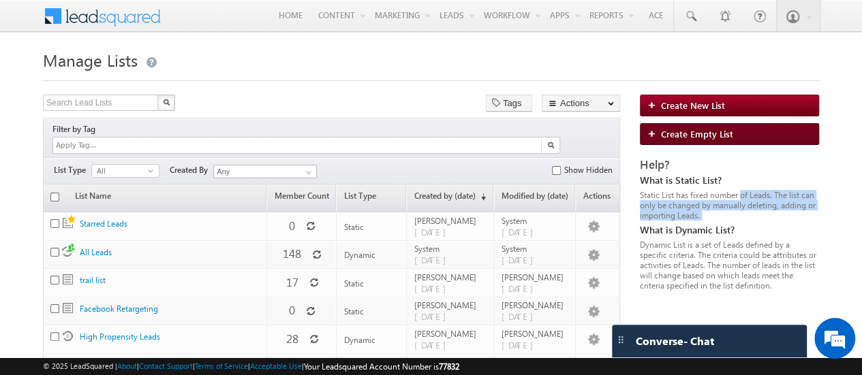
click at [648, 133] on img at bounding box center [654, 133] width 14 height 8
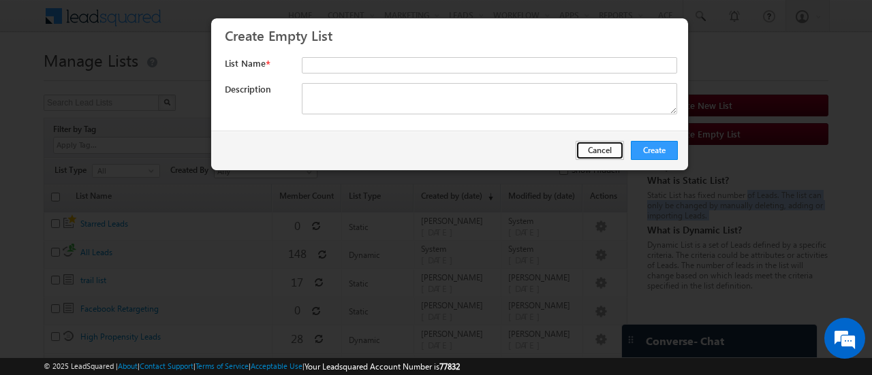
click at [605, 150] on button "Cancel" at bounding box center [600, 150] width 48 height 19
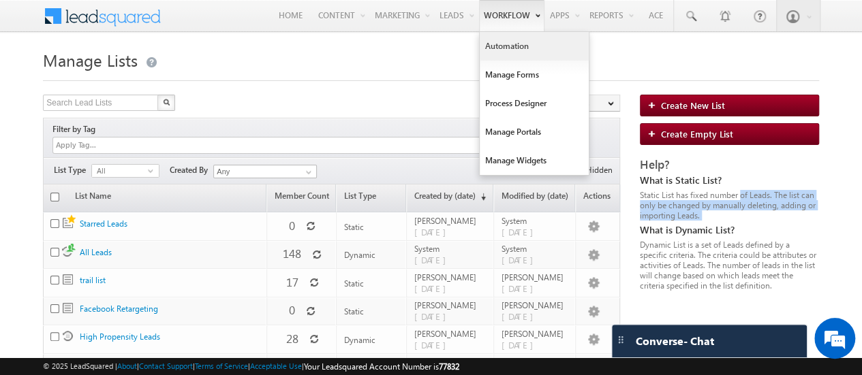
click at [509, 50] on link "Automation" at bounding box center [534, 46] width 109 height 29
